Goal: Information Seeking & Learning: Learn about a topic

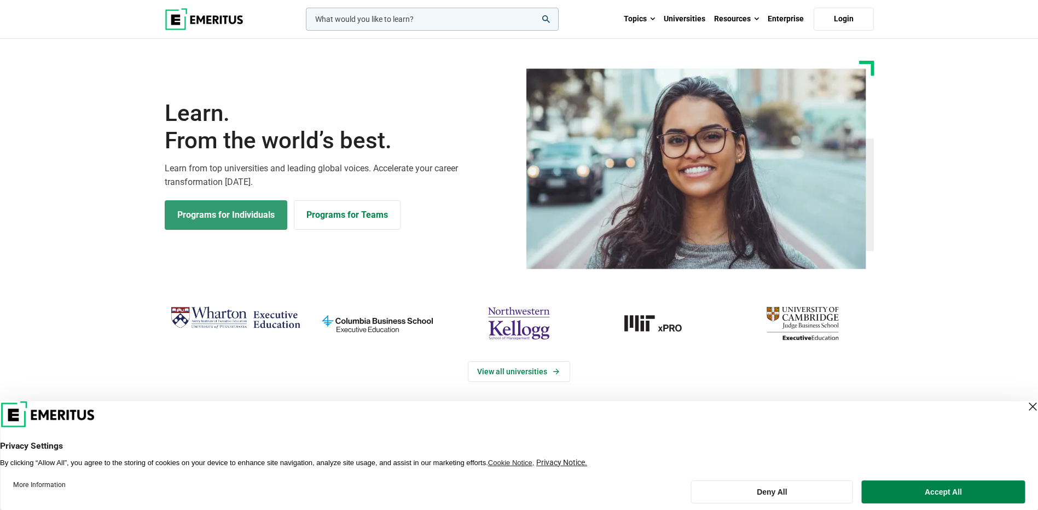
click at [230, 213] on link "Programs for Individuals" at bounding box center [226, 215] width 123 height 30
click at [217, 217] on link "Programs for Individuals" at bounding box center [226, 215] width 123 height 30
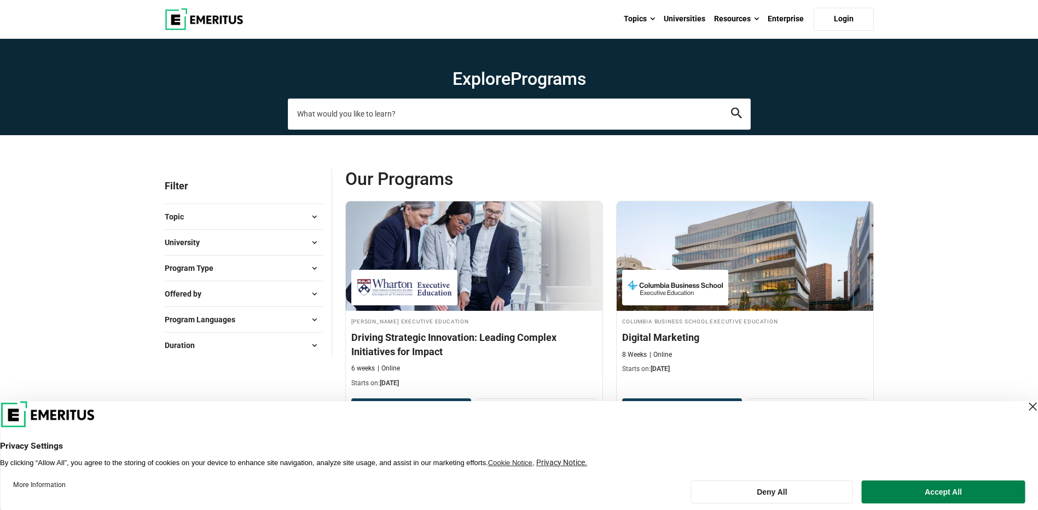
click at [415, 114] on input "search-page" at bounding box center [519, 114] width 463 height 31
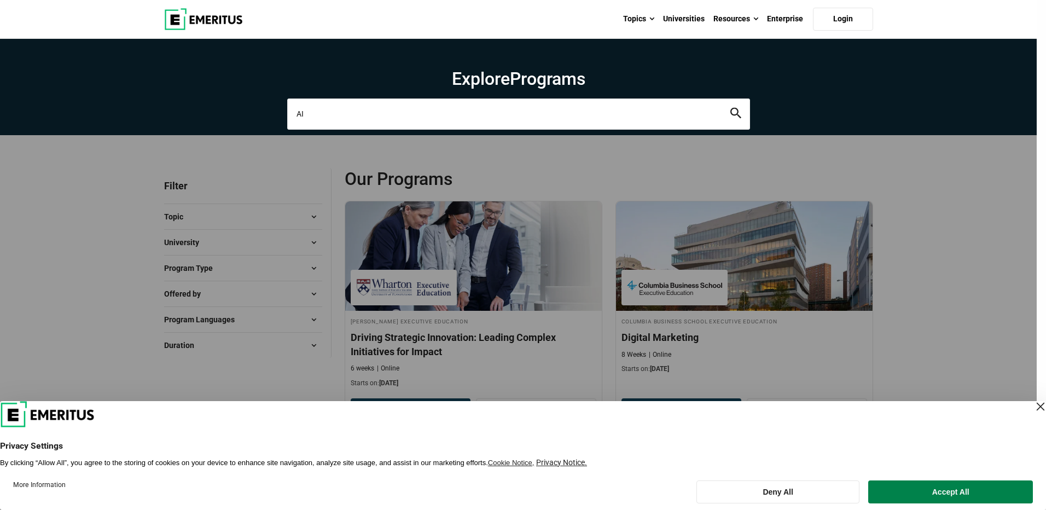
type input "AI"
click at [731, 108] on button "search" at bounding box center [736, 114] width 11 height 13
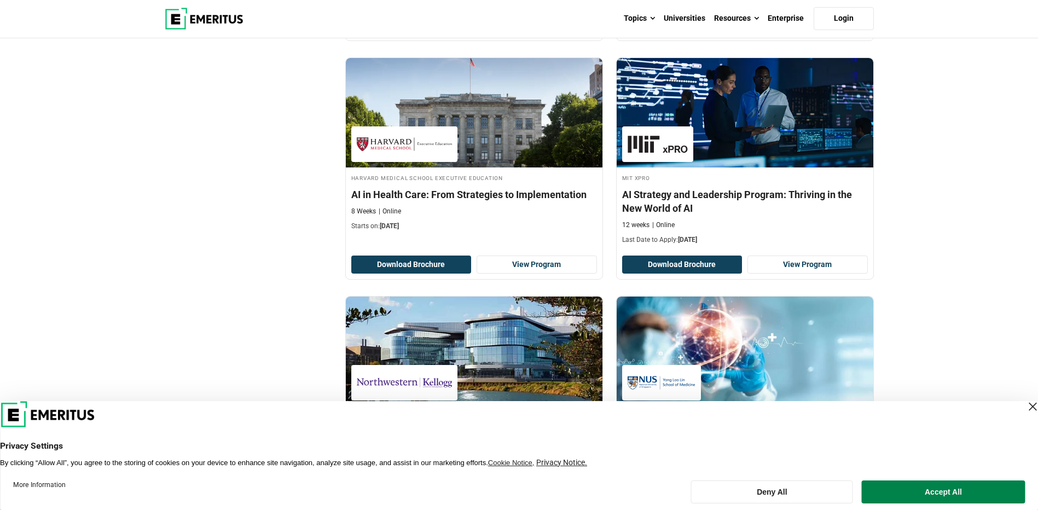
scroll to position [383, 0]
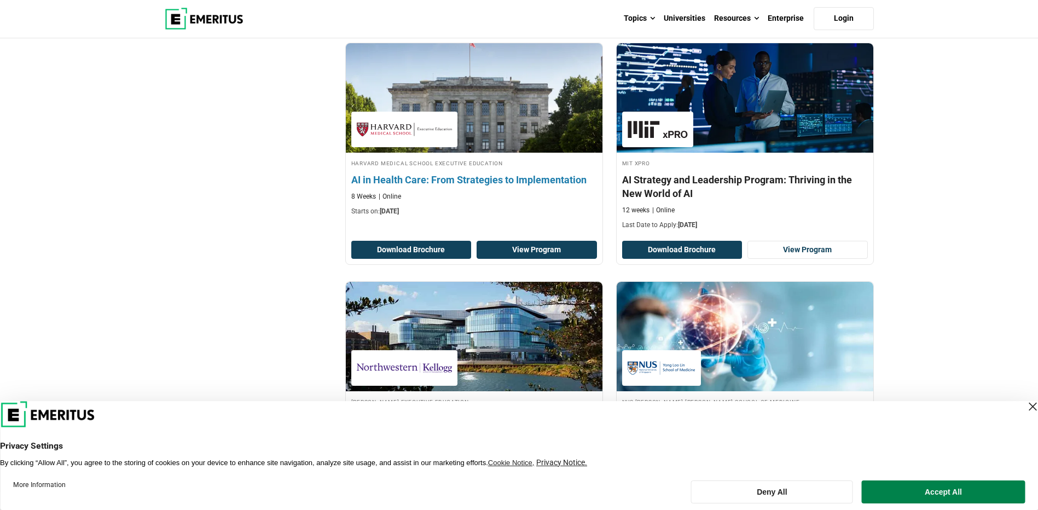
click at [554, 253] on link "View Program" at bounding box center [537, 250] width 120 height 19
click at [428, 250] on button "Download Brochure" at bounding box center [411, 250] width 120 height 19
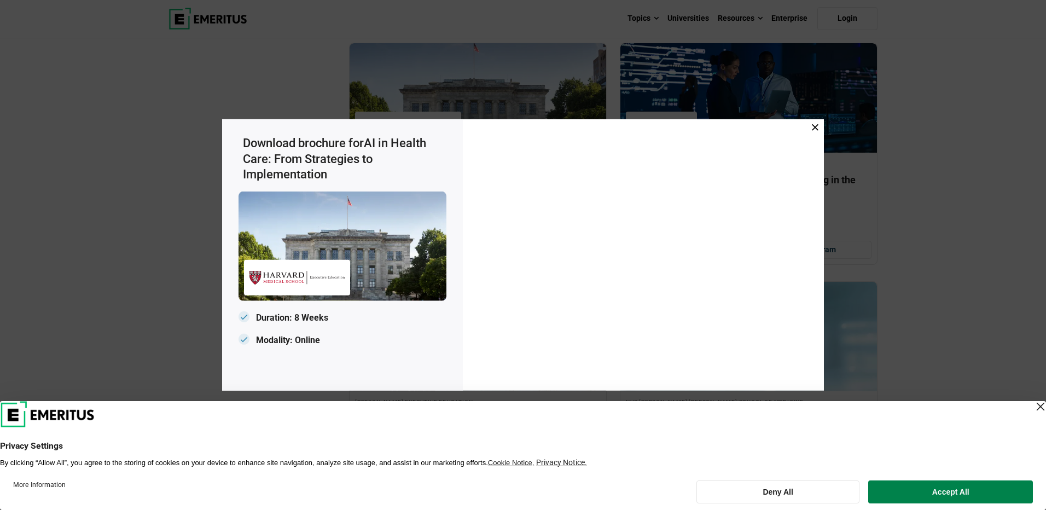
drag, startPoint x: 252, startPoint y: 142, endPoint x: 423, endPoint y: 173, distance: 173.7
click at [423, 173] on h3 "Download brochure for AI in Health Care: From Strategies to Implementation" at bounding box center [345, 159] width 204 height 47
drag, startPoint x: 423, startPoint y: 173, endPoint x: 302, endPoint y: 174, distance: 120.4
click at [302, 177] on span "AI in Health Care: From Strategies to Implementation" at bounding box center [334, 158] width 183 height 45
drag, startPoint x: 369, startPoint y: 142, endPoint x: 370, endPoint y: 176, distance: 33.9
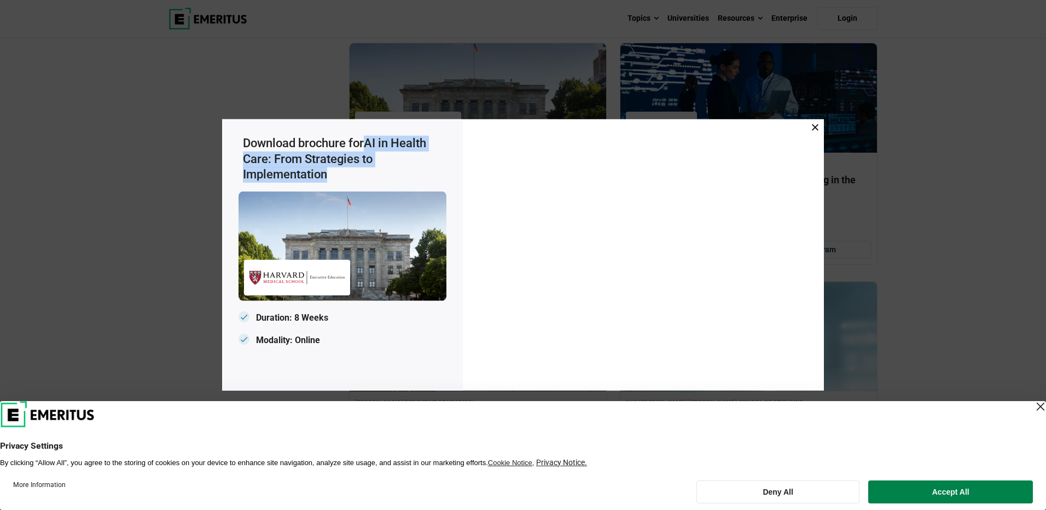
click at [370, 176] on h3 "Download brochure for AI in Health Care: From Strategies to Implementation" at bounding box center [345, 159] width 204 height 47
drag, startPoint x: 370, startPoint y: 176, endPoint x: 357, endPoint y: 157, distance: 22.9
copy span "AI in Health Care: From Strategies to Implementation"
click at [817, 127] on icon at bounding box center [815, 127] width 7 height 7
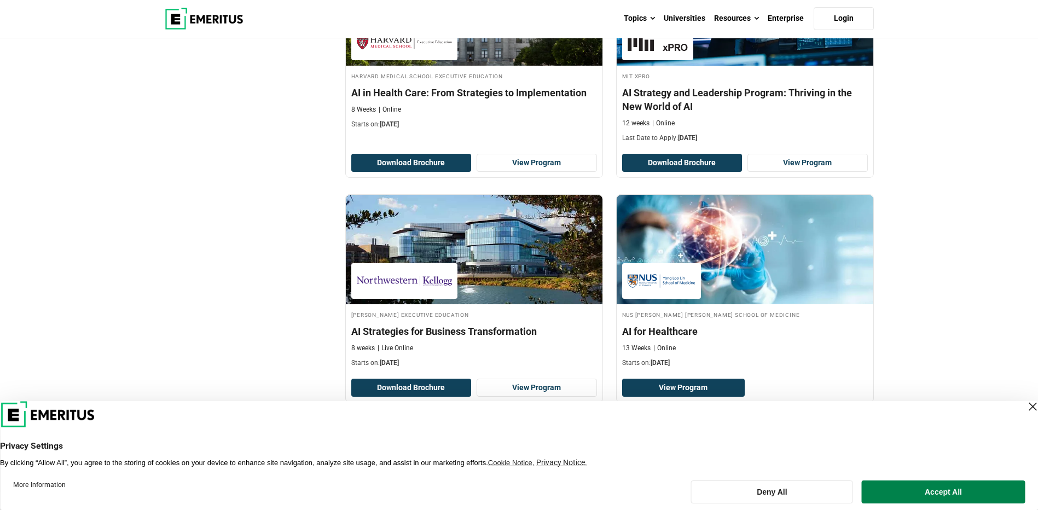
scroll to position [493, 0]
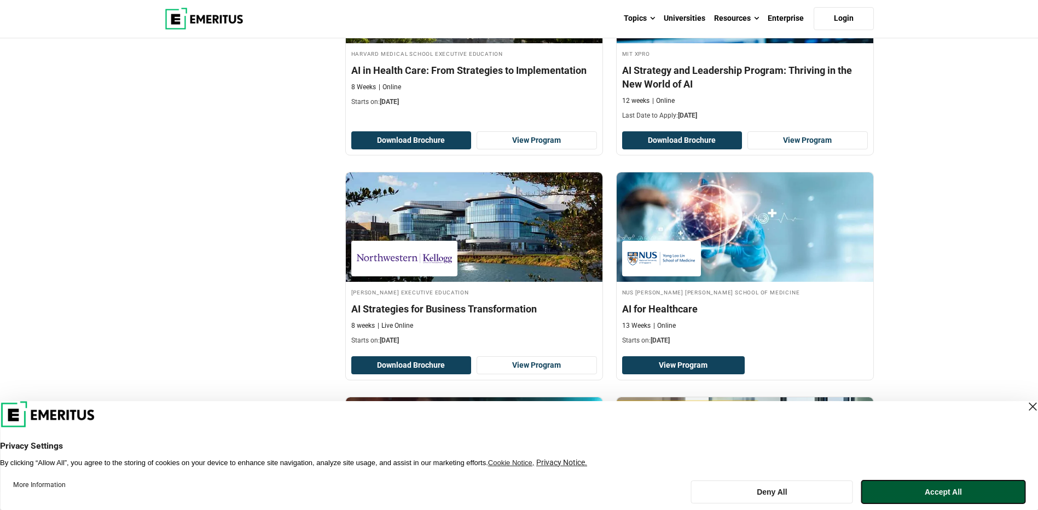
click at [987, 495] on button "Accept All" at bounding box center [943, 492] width 163 height 23
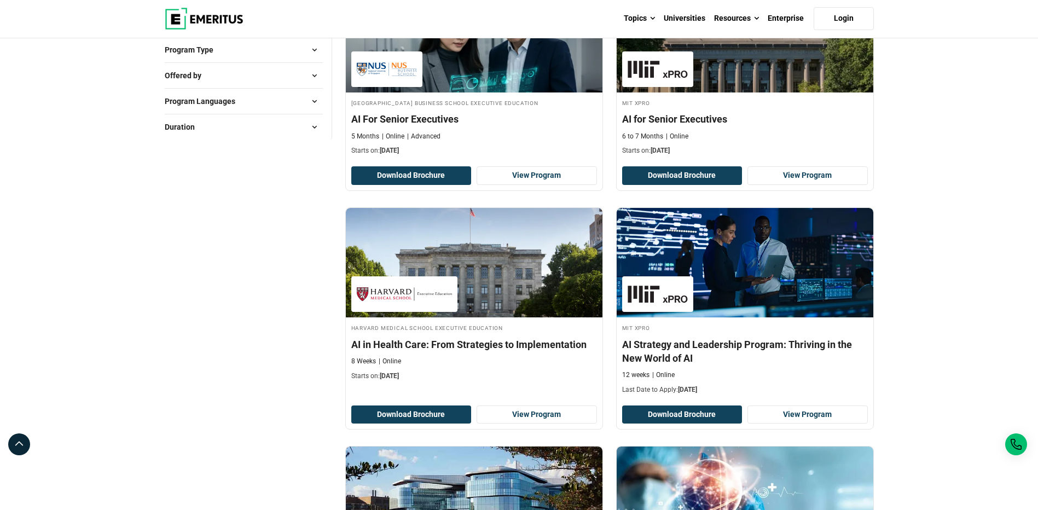
scroll to position [219, 0]
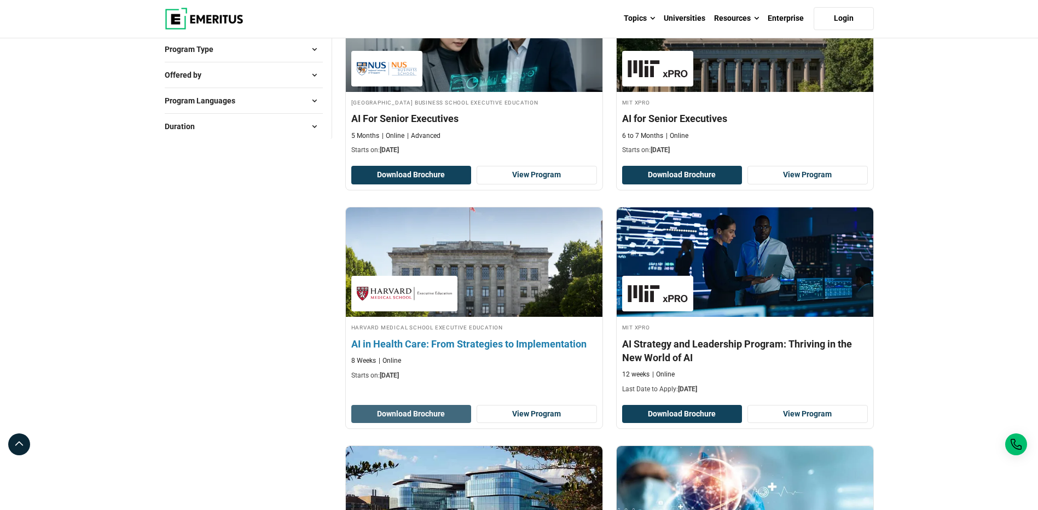
click at [437, 414] on button "Download Brochure" at bounding box center [411, 414] width 120 height 19
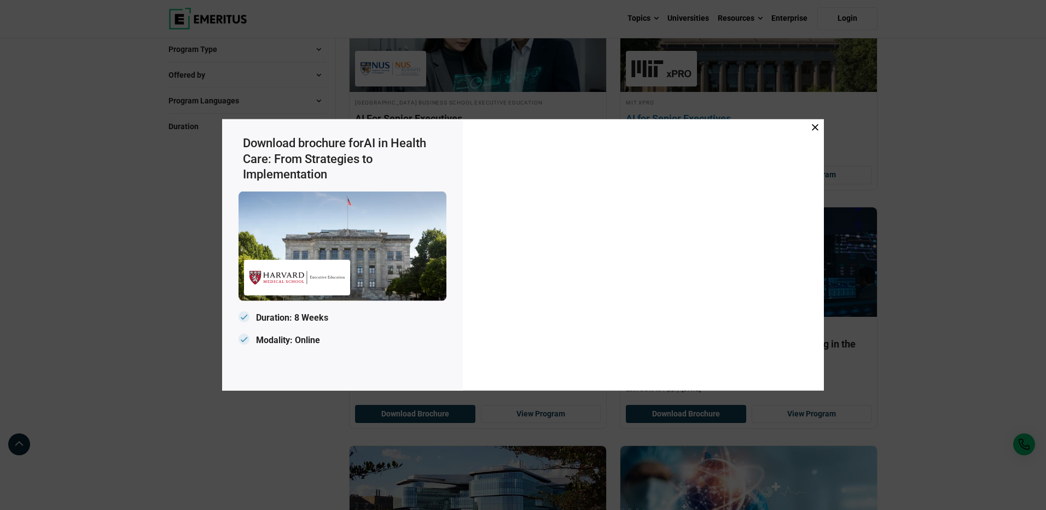
click at [815, 128] on icon at bounding box center [815, 127] width 7 height 7
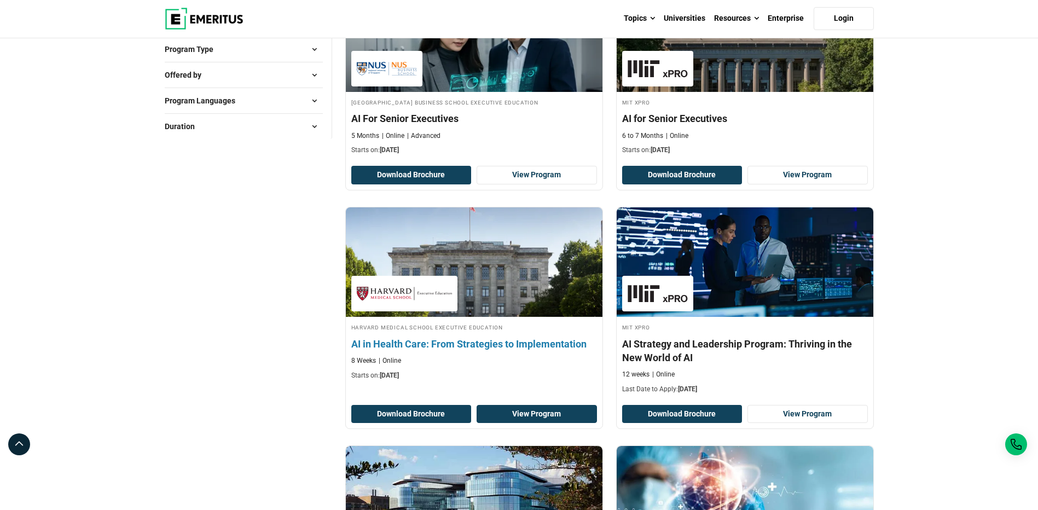
click at [529, 414] on link "View Program" at bounding box center [537, 414] width 120 height 19
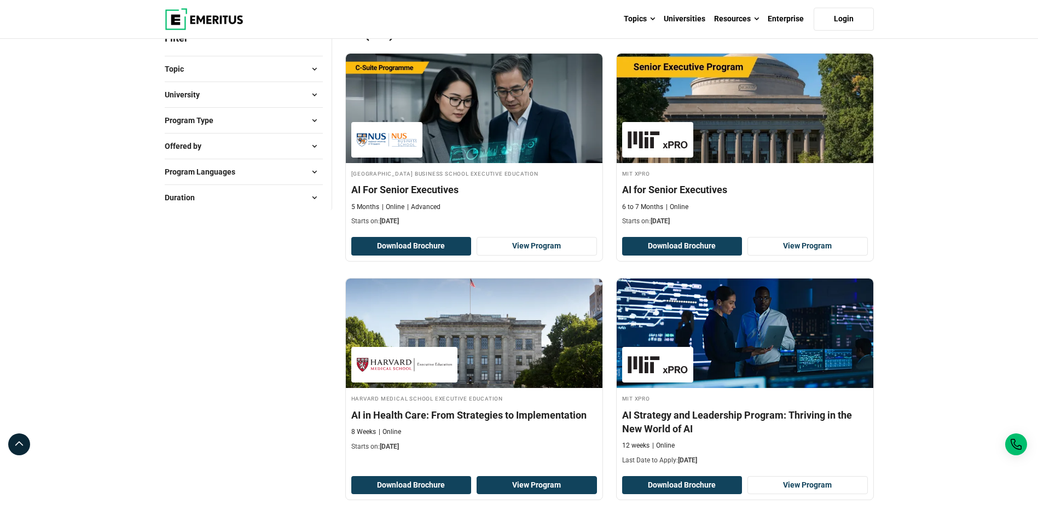
scroll to position [0, 0]
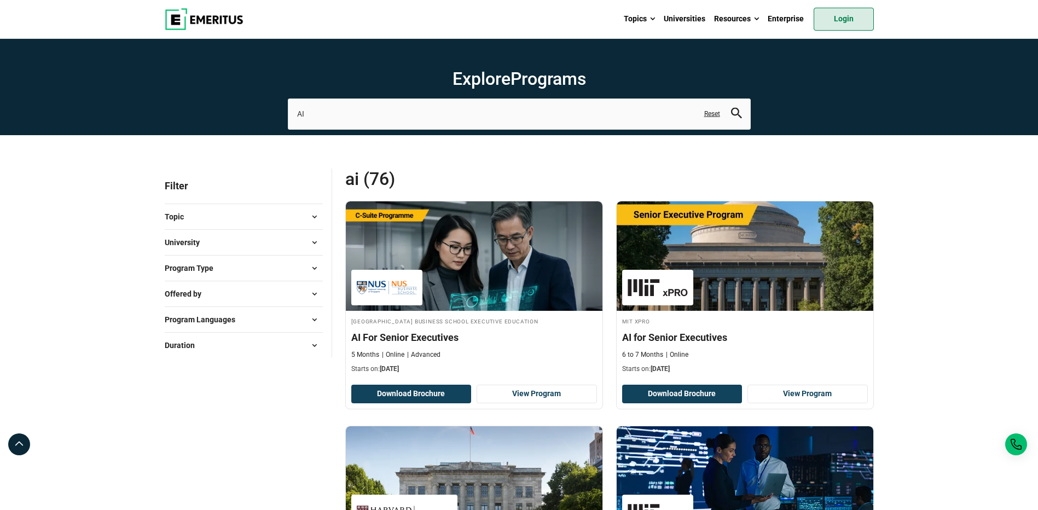
click at [850, 19] on link "Login" at bounding box center [844, 19] width 60 height 23
click at [855, 13] on link "Login" at bounding box center [844, 19] width 60 height 23
click at [911, 65] on section "Explore Programs AI ai ai algorithms ai and healthcare future ai and machine le…" at bounding box center [519, 87] width 1038 height 96
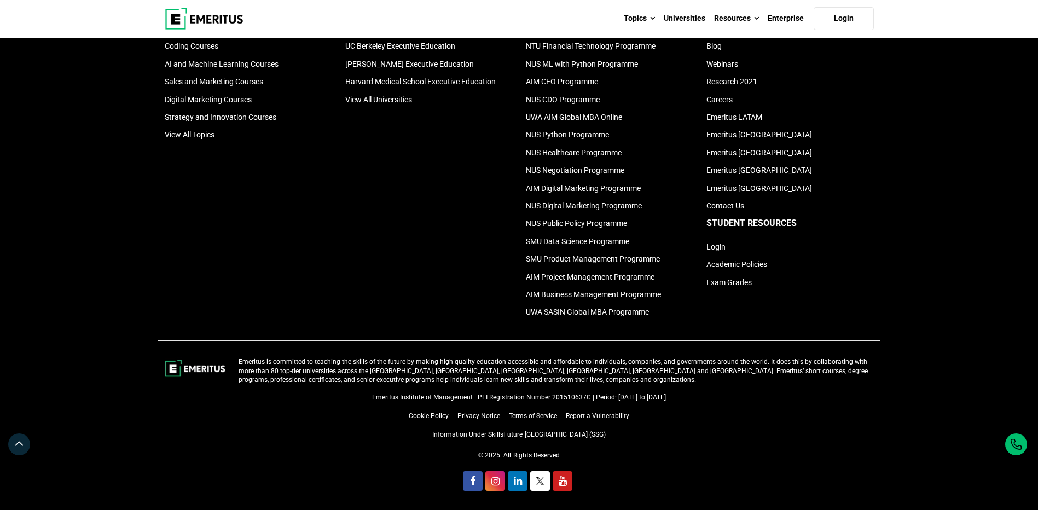
scroll to position [2576, 0]
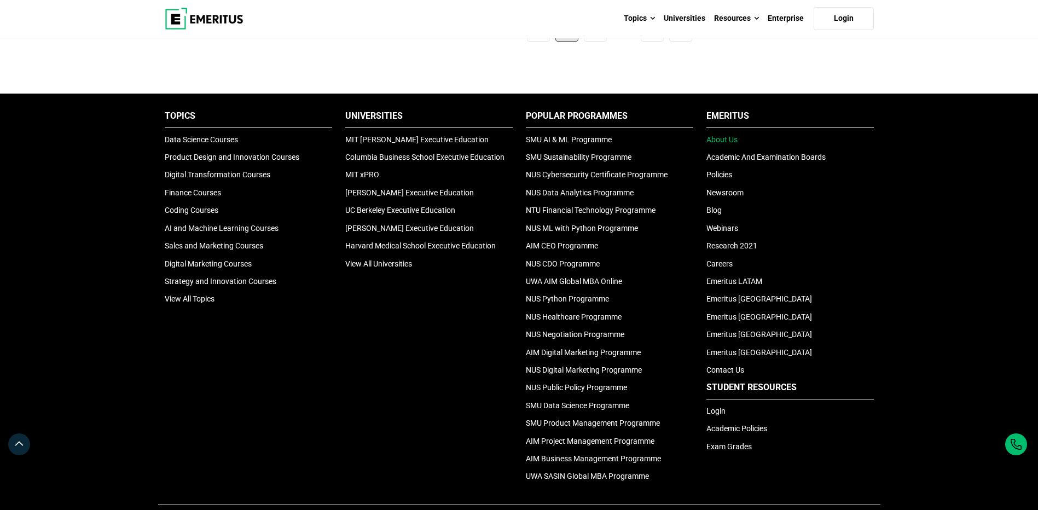
click at [728, 136] on link "About Us" at bounding box center [722, 139] width 31 height 9
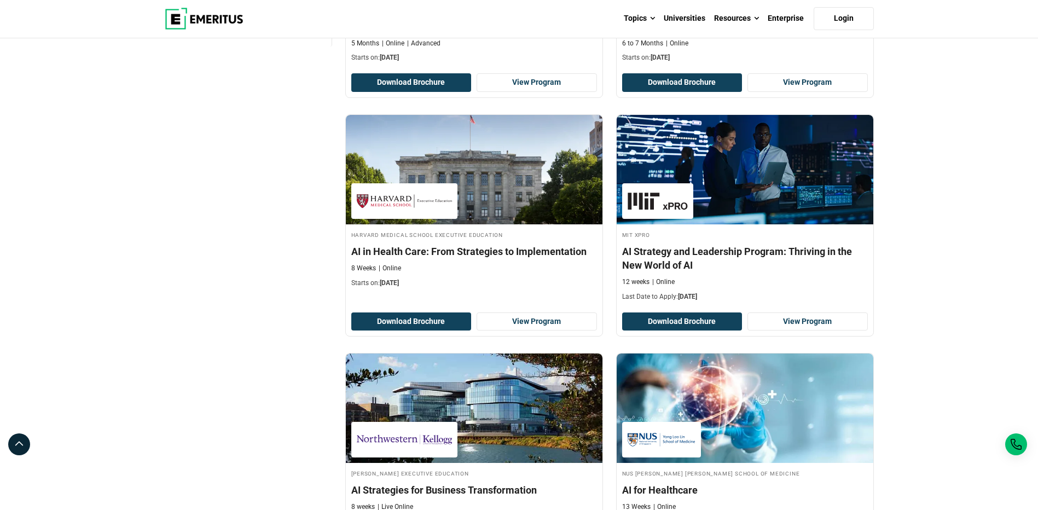
scroll to position [277, 0]
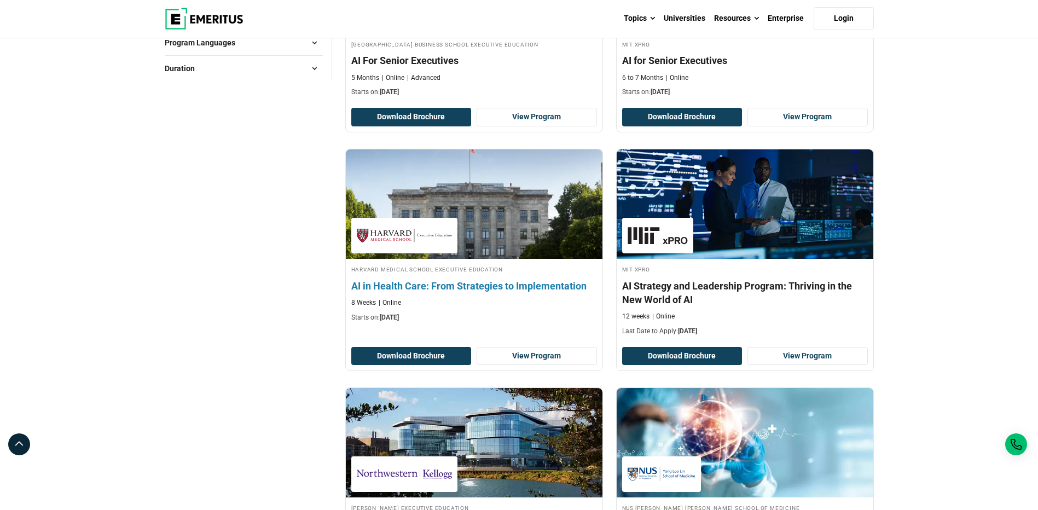
click at [518, 284] on h4 "AI in Health Care: From Strategies to Implementation" at bounding box center [474, 286] width 246 height 14
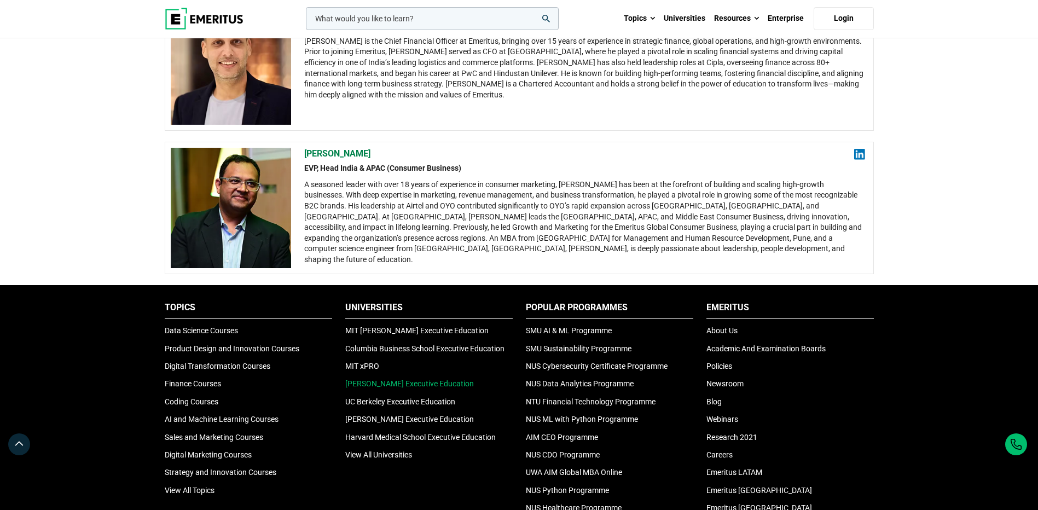
scroll to position [2189, 0]
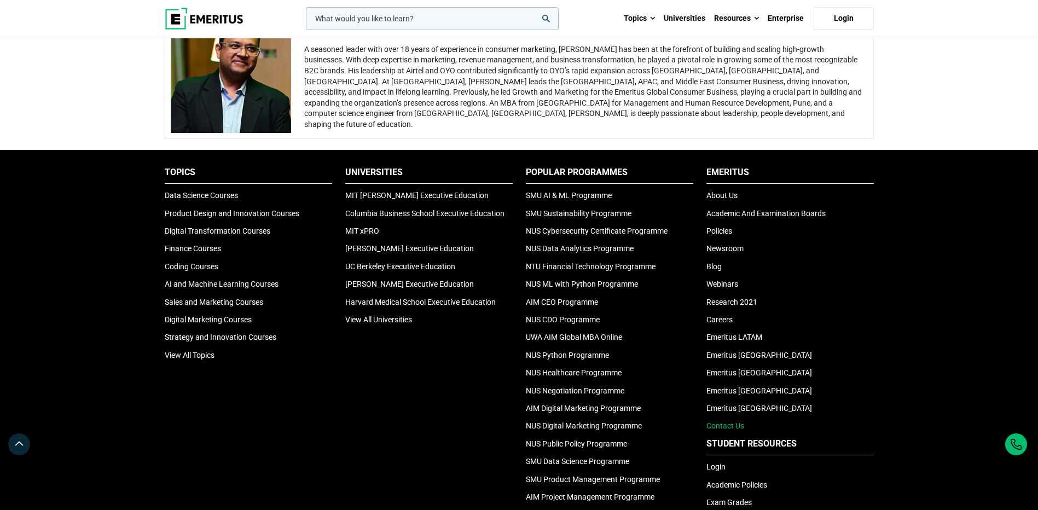
click at [737, 423] on link "Contact Us" at bounding box center [726, 425] width 38 height 9
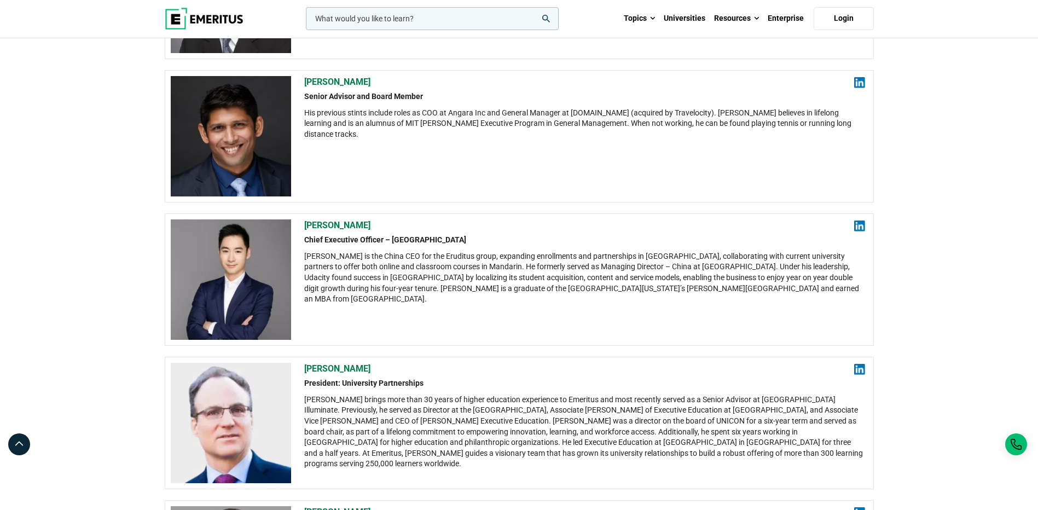
scroll to position [1259, 0]
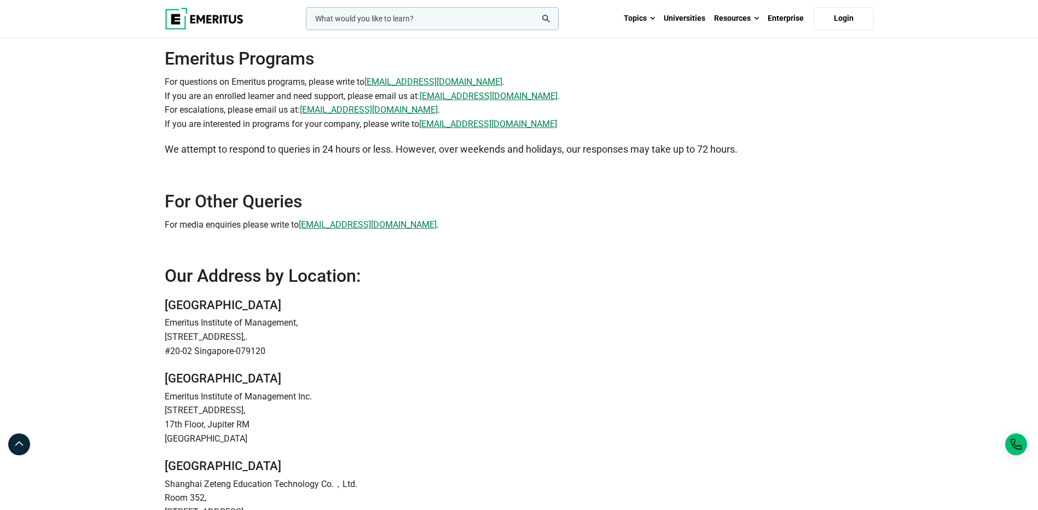
scroll to position [109, 0]
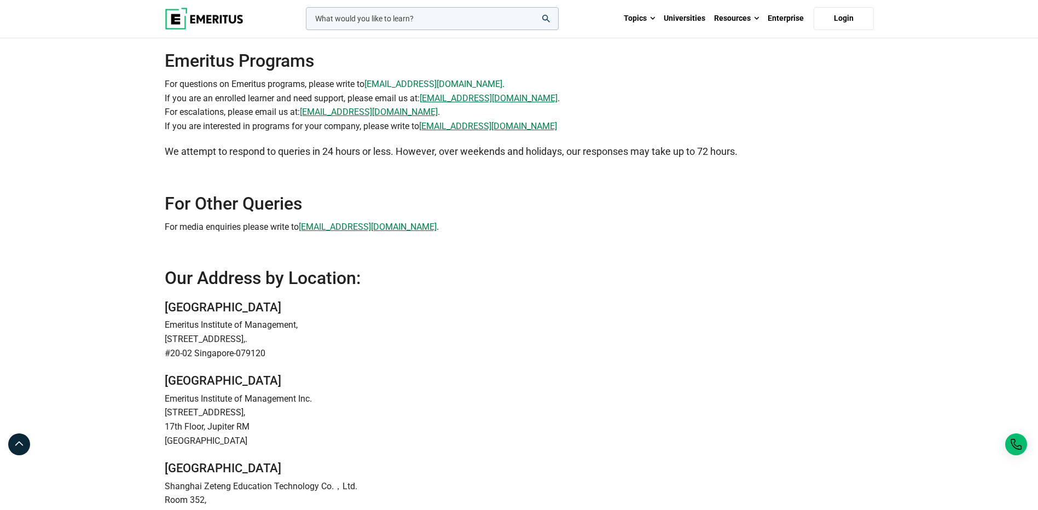
click at [415, 82] on link "[EMAIL_ADDRESS][DOMAIN_NAME]" at bounding box center [434, 84] width 138 height 14
click at [419, 85] on link "[EMAIL_ADDRESS][DOMAIN_NAME]" at bounding box center [434, 84] width 138 height 14
drag, startPoint x: 451, startPoint y: 84, endPoint x: 368, endPoint y: 90, distance: 82.9
click at [368, 90] on p "For questions on Emeritus programs, please write to [EMAIL_ADDRESS][DOMAIN_NAME…" at bounding box center [519, 105] width 709 height 56
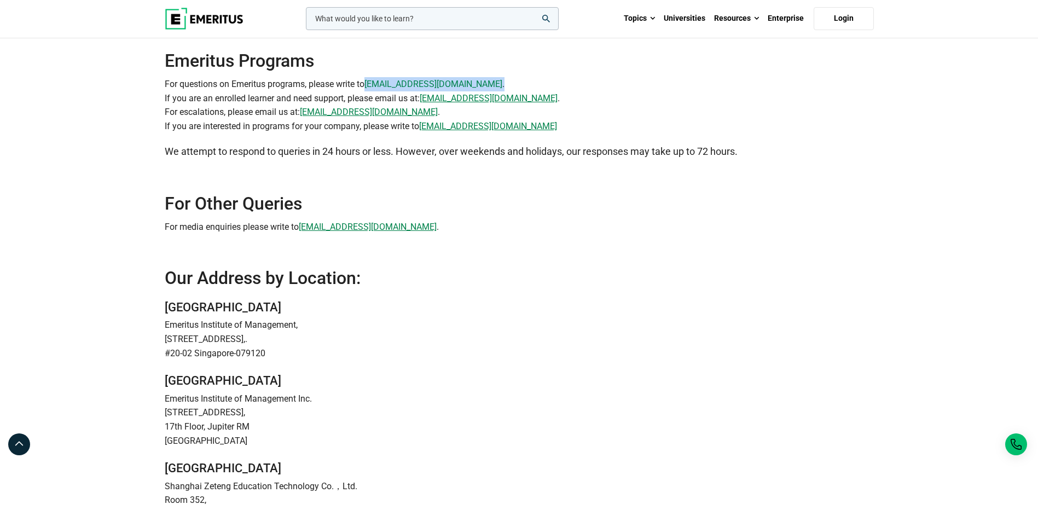
copy p "[EMAIL_ADDRESS][DOMAIN_NAME] ."
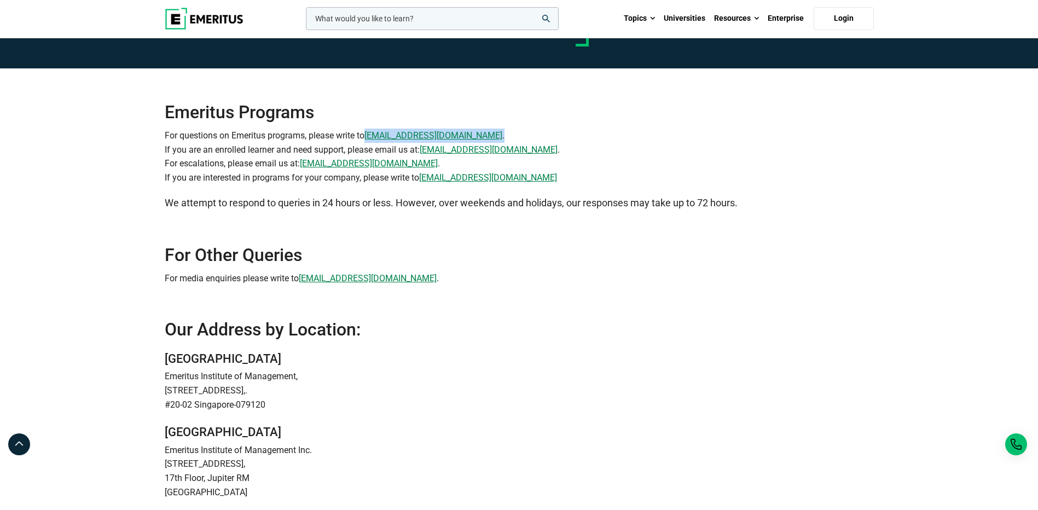
scroll to position [0, 0]
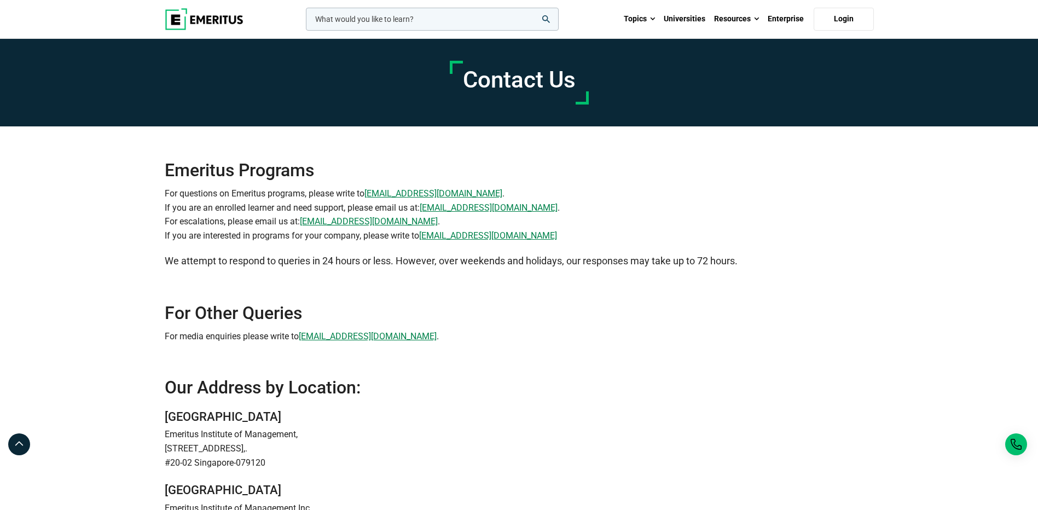
click at [199, 171] on h2 "Emeritus Programs" at bounding box center [519, 153] width 709 height 55
copy h2 "Emeritus"
